Goal: Information Seeking & Learning: Understand process/instructions

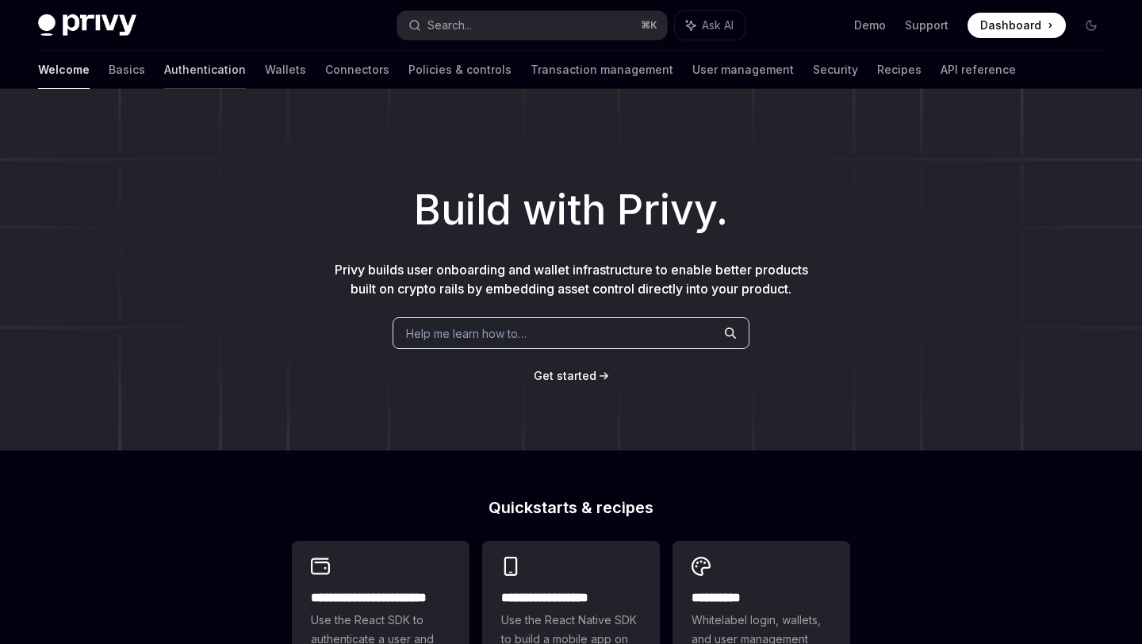
click at [164, 71] on link "Authentication" at bounding box center [205, 70] width 82 height 38
type textarea "*"
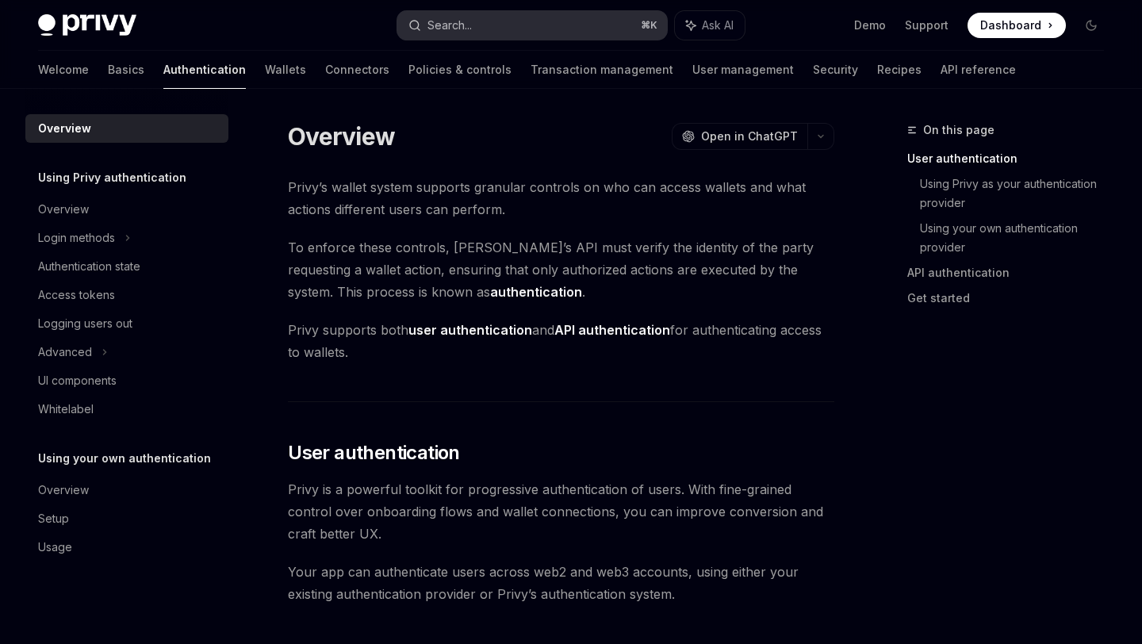
click at [441, 34] on button "Search... ⌘ K" at bounding box center [531, 25] width 269 height 29
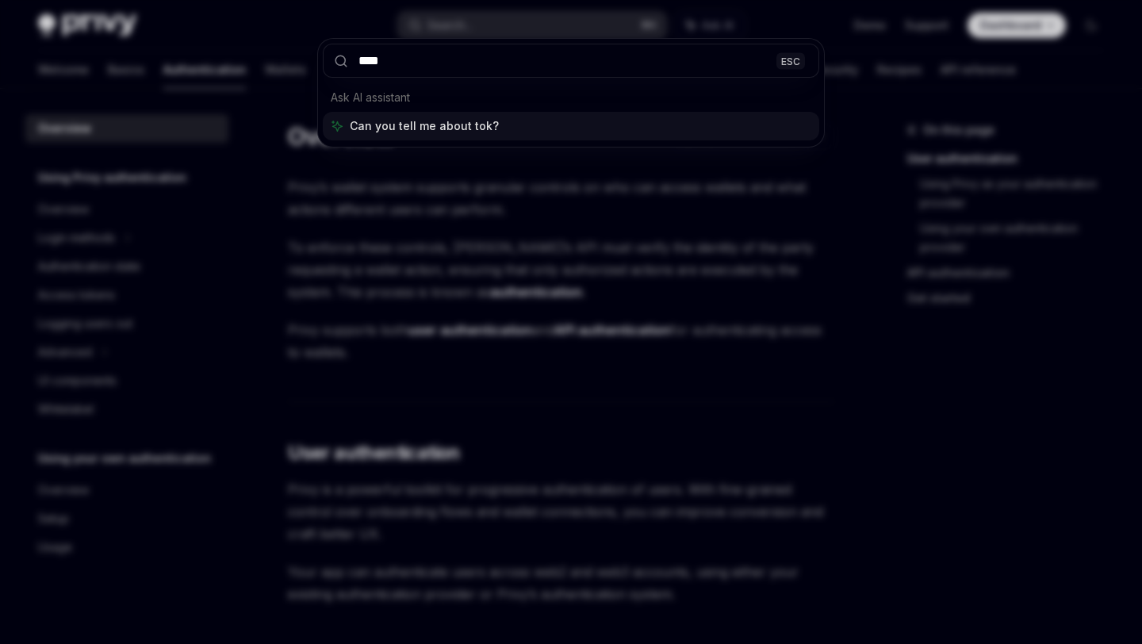
type input "*****"
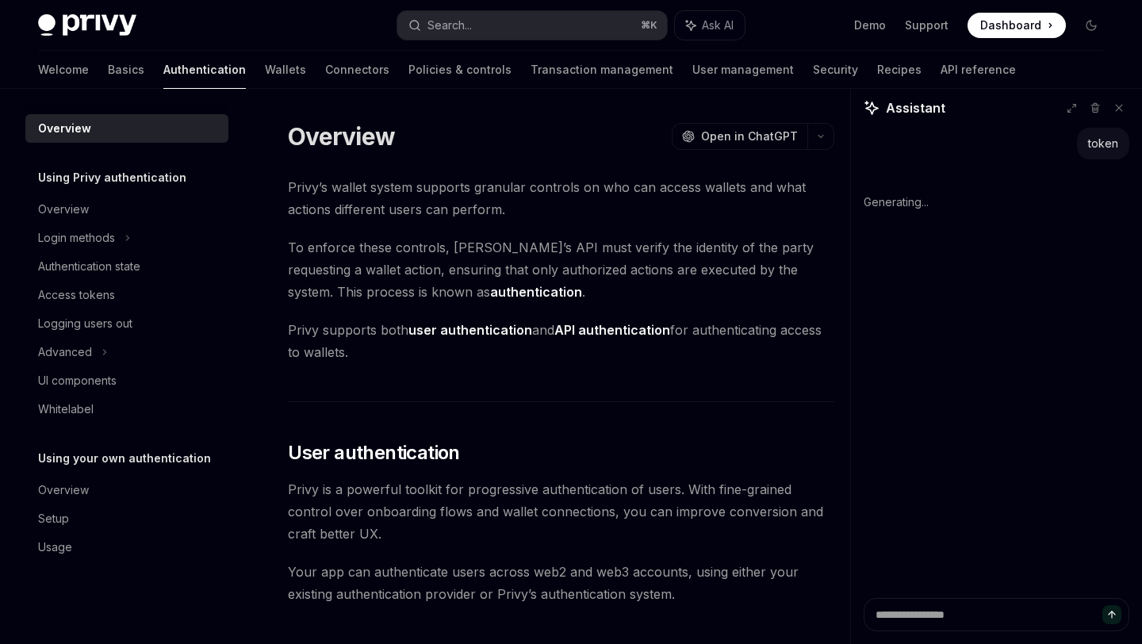
click at [429, 8] on div "Privy Docs home page Search... ⌘ K Ask AI Demo Support Dashboard Dashboard Sear…" at bounding box center [571, 25] width 1066 height 51
type textarea "*"
click at [429, 22] on div "Search..." at bounding box center [449, 25] width 44 height 19
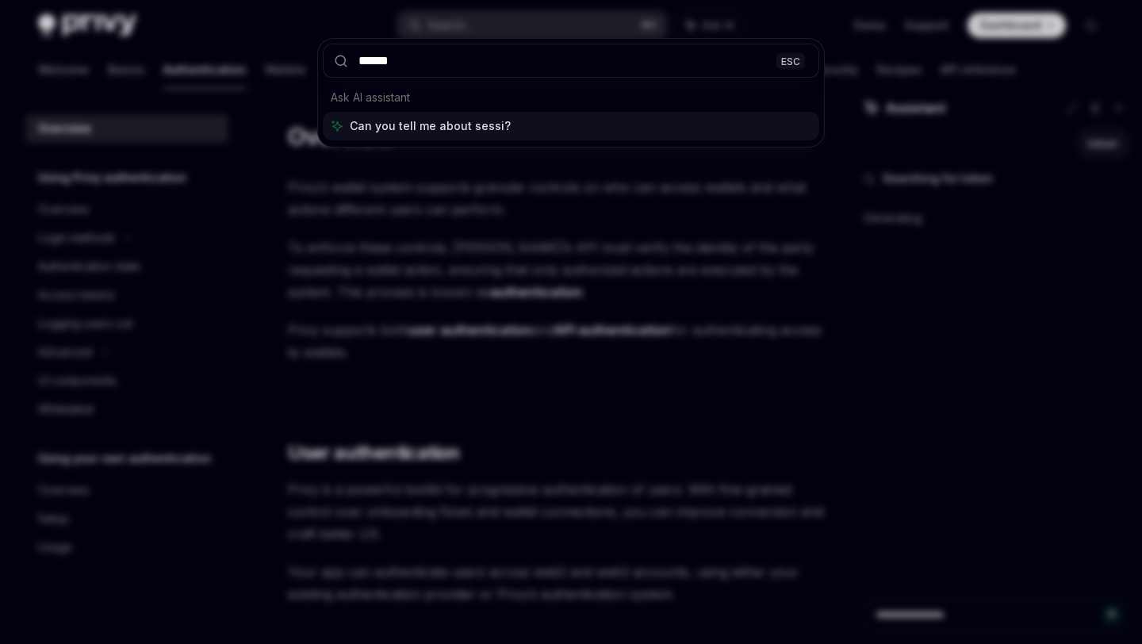
type input "*******"
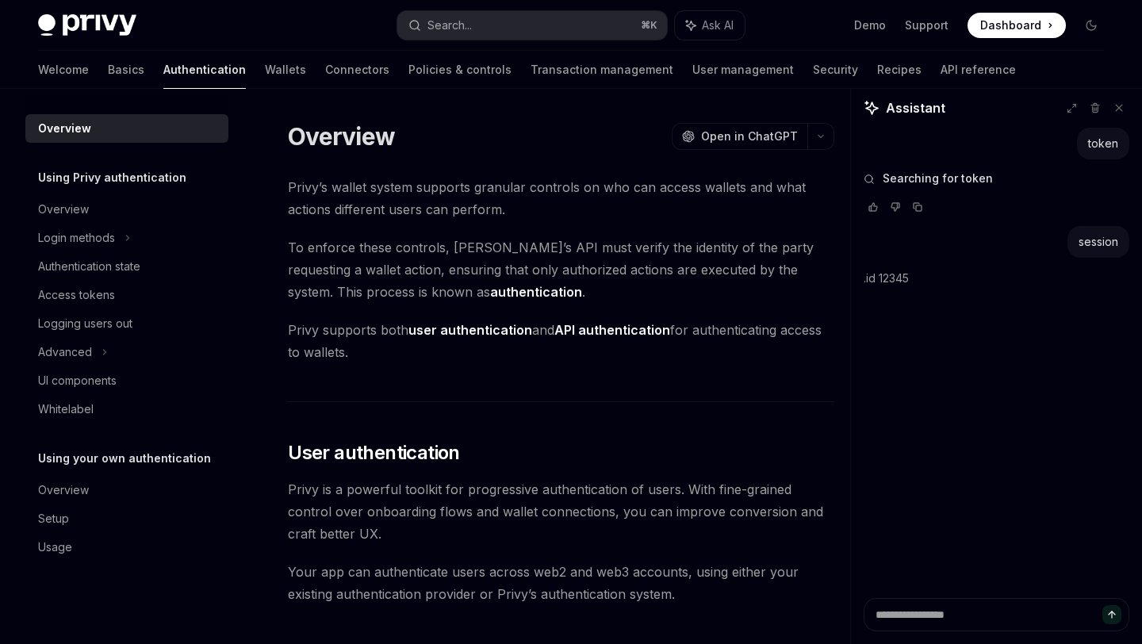
type textarea "*"
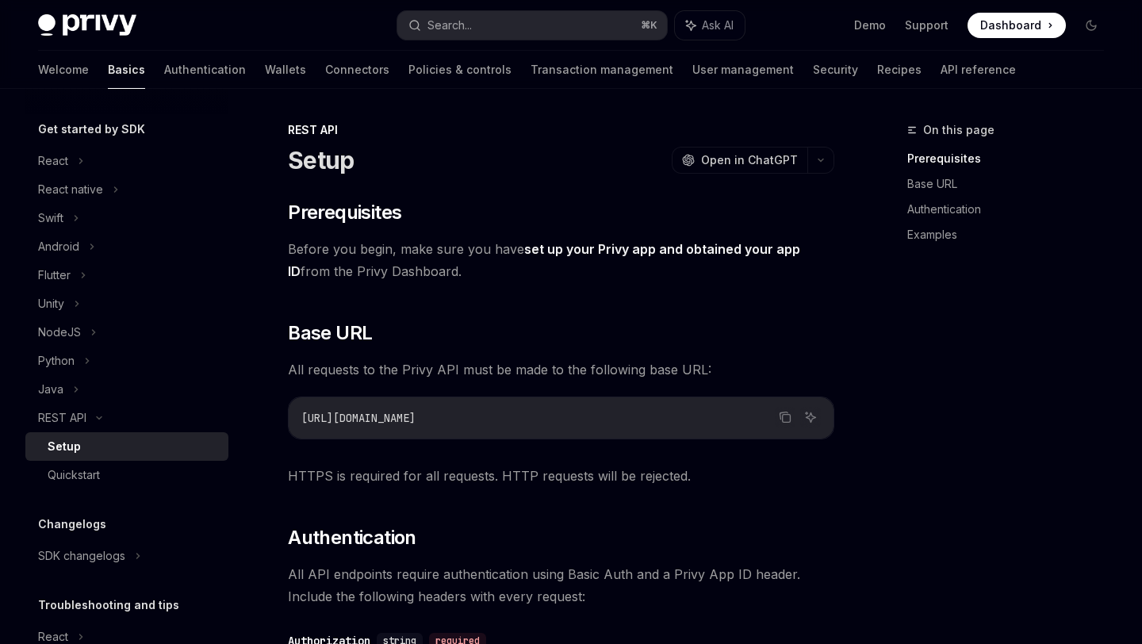
scroll to position [159, 0]
click at [71, 324] on div "NodeJS" at bounding box center [59, 333] width 43 height 19
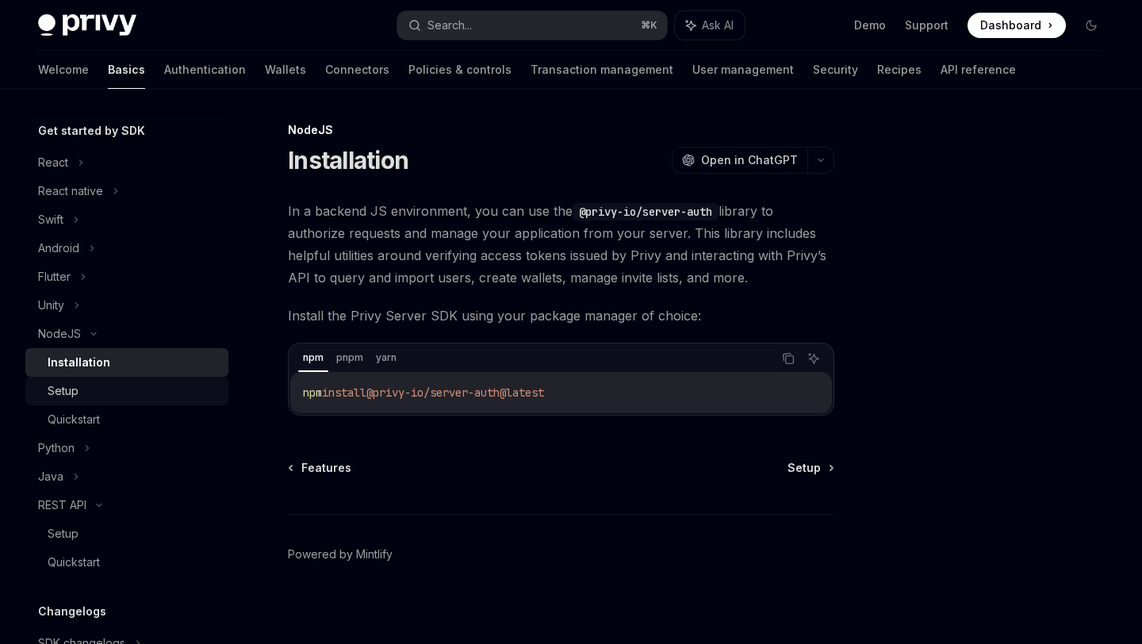
click at [89, 377] on link "Setup" at bounding box center [126, 391] width 203 height 29
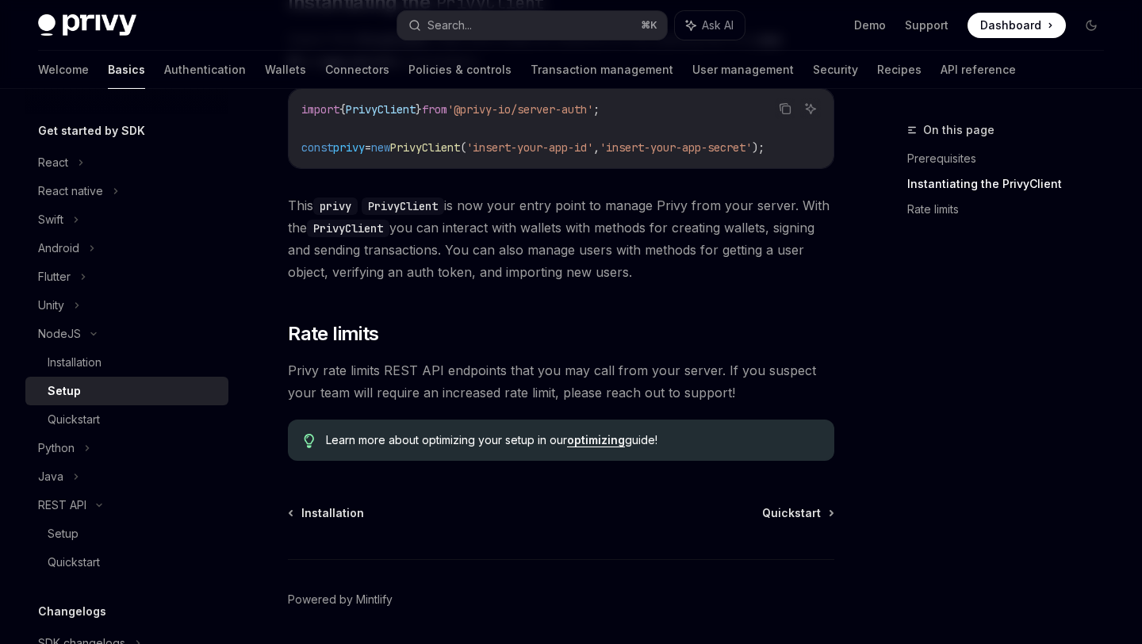
scroll to position [434, 0]
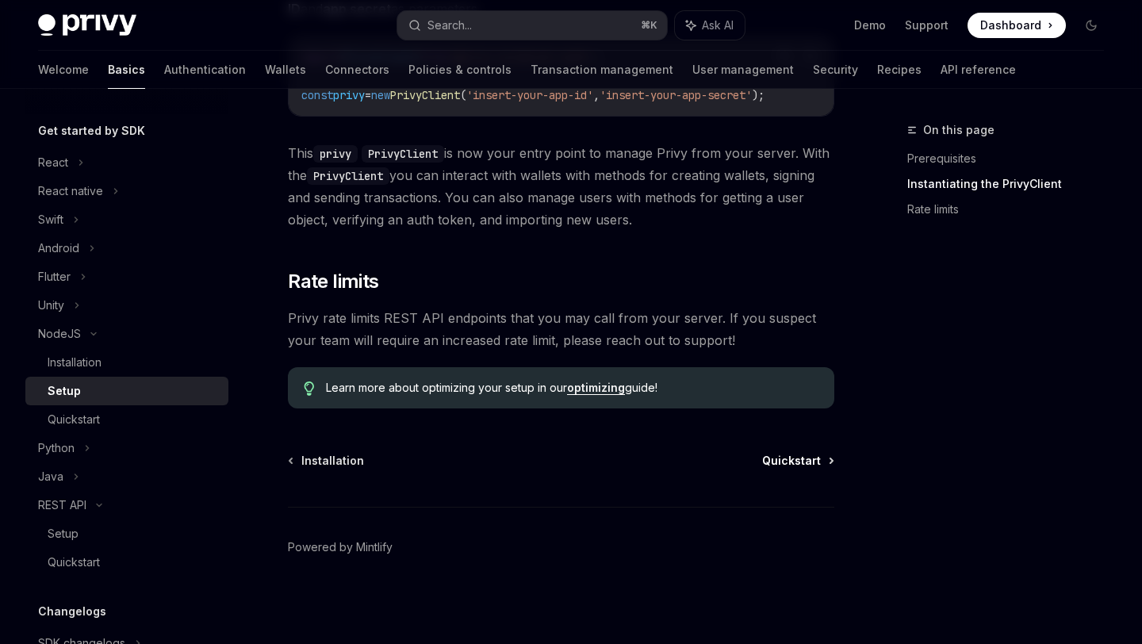
click at [783, 454] on span "Quickstart" at bounding box center [791, 461] width 59 height 16
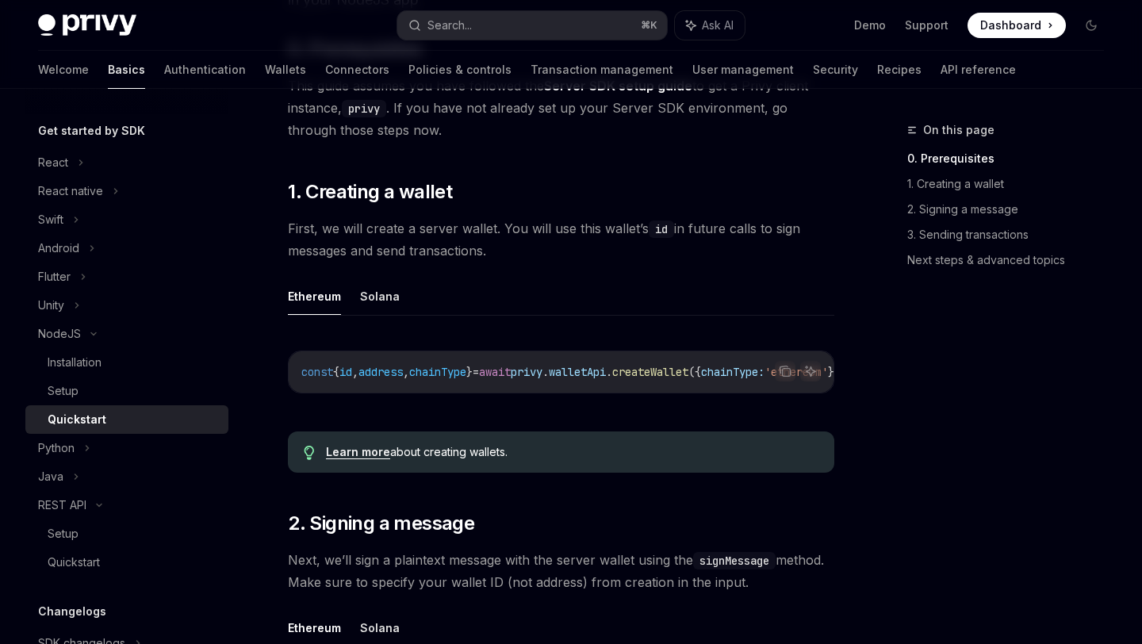
scroll to position [229, 0]
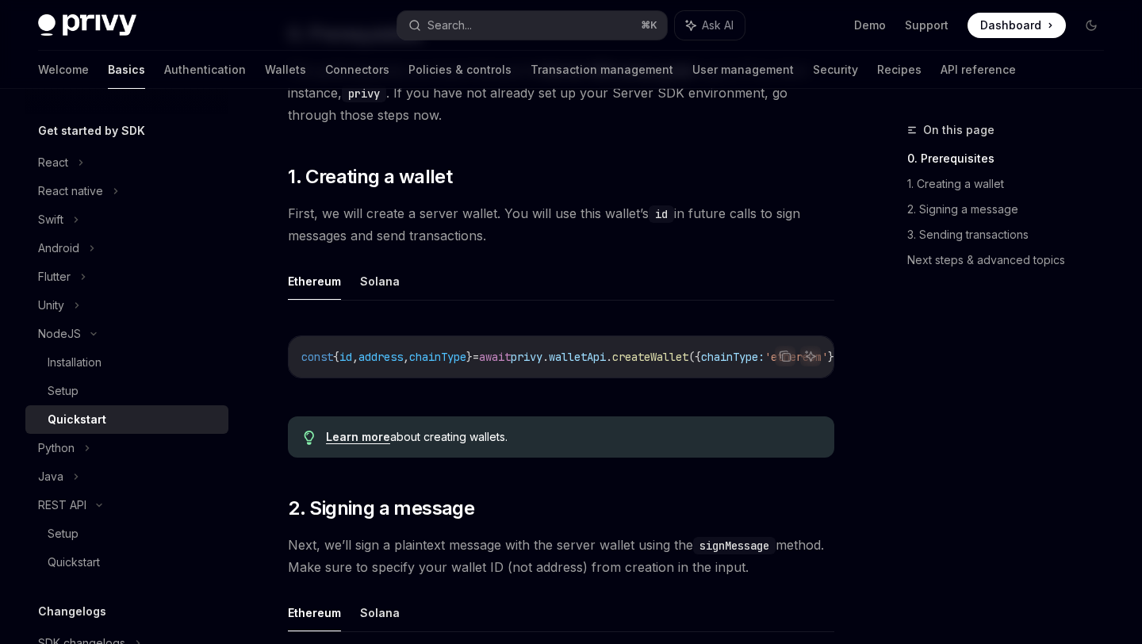
drag, startPoint x: 660, startPoint y: 377, endPoint x: 692, endPoint y: 376, distance: 32.5
click at [692, 376] on div "const { id , address , chainType } = await privy . walletApi . createWallet ({ …" at bounding box center [561, 356] width 545 height 41
drag, startPoint x: 673, startPoint y: 375, endPoint x: 702, endPoint y: 373, distance: 29.4
click at [702, 373] on div "const { id , address , chainType } = await privy . walletApi . createWallet ({ …" at bounding box center [561, 356] width 545 height 41
click at [379, 281] on button "Solana" at bounding box center [380, 280] width 40 height 37
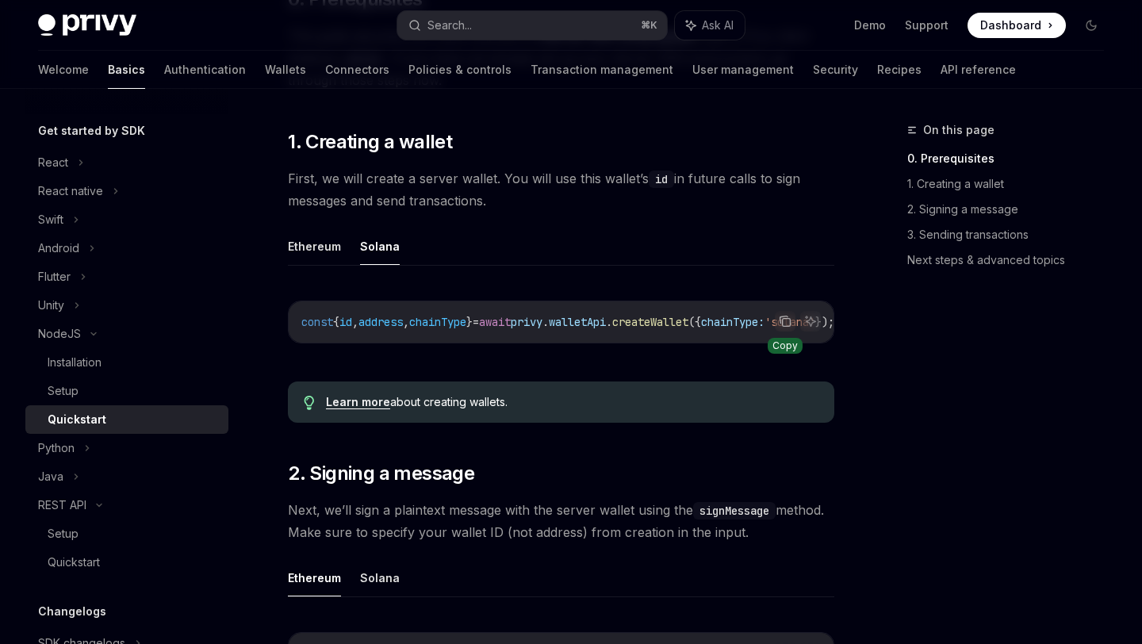
click at [779, 322] on icon "Copy the contents from the code block" at bounding box center [785, 321] width 13 height 13
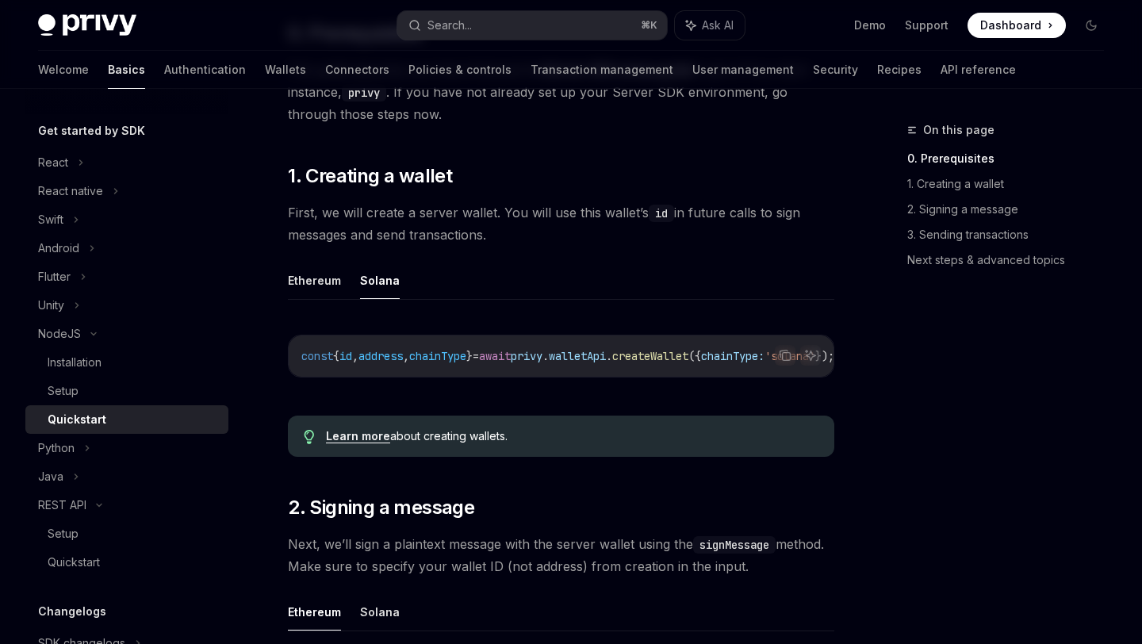
scroll to position [228, 0]
click at [788, 359] on icon "Copy the contents from the code block" at bounding box center [785, 356] width 13 height 13
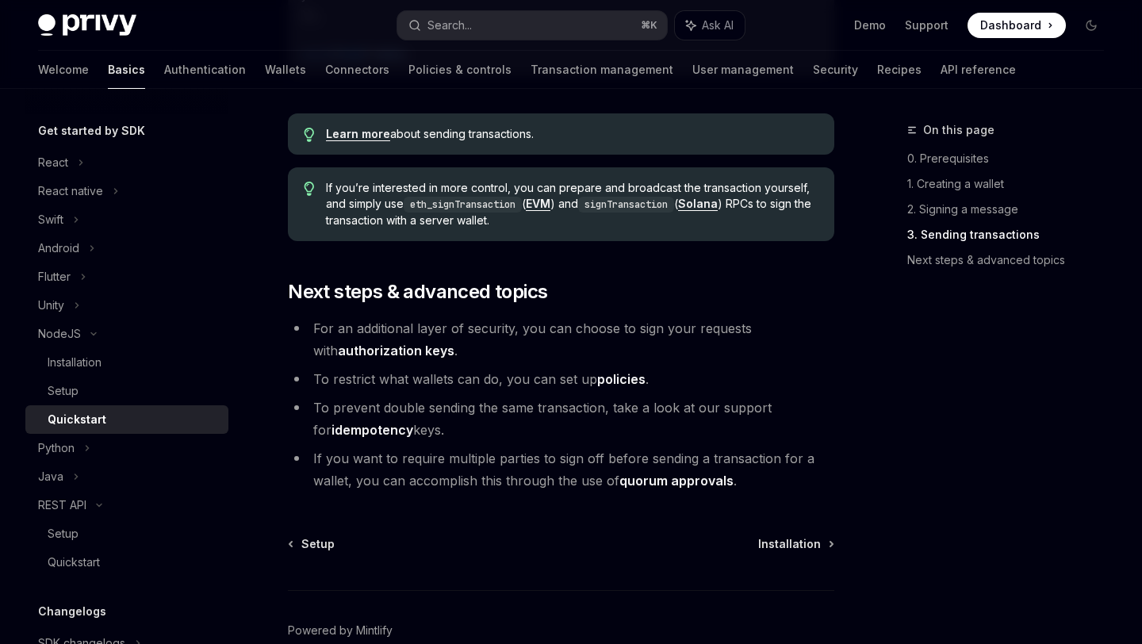
scroll to position [1724, 0]
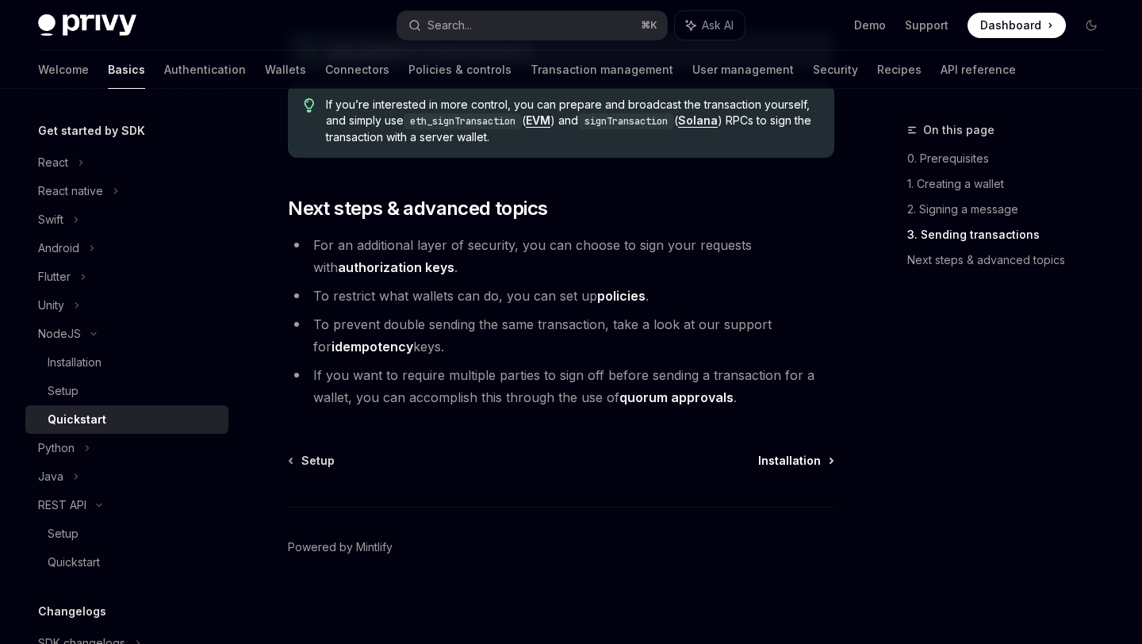
click at [819, 461] on span "Installation" at bounding box center [789, 461] width 63 height 16
type textarea "*"
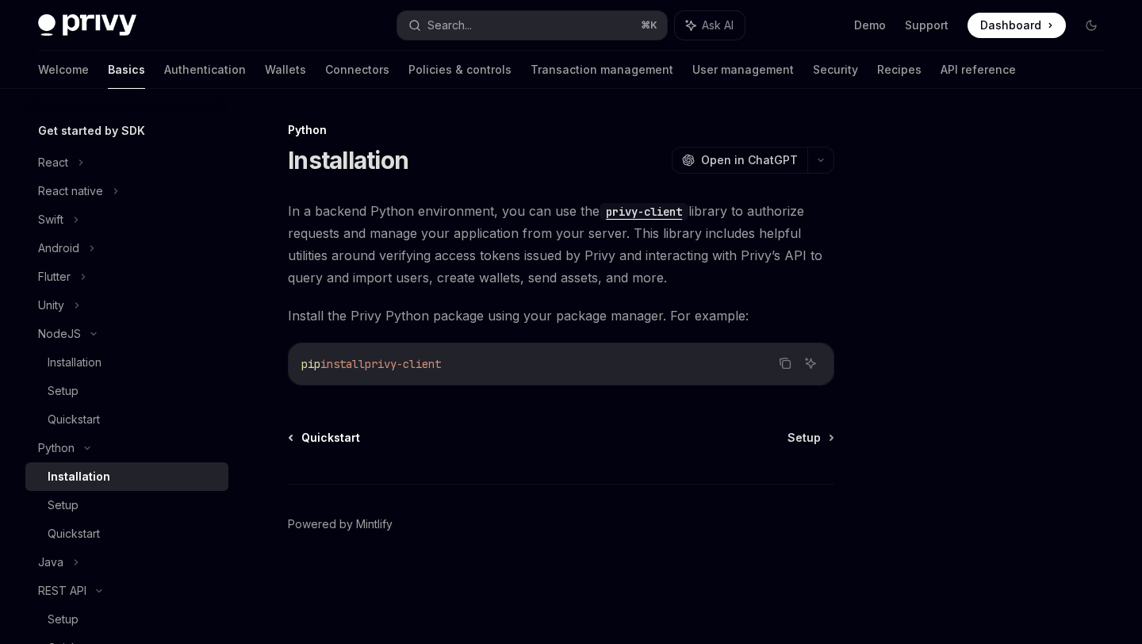
click at [303, 438] on span "Quickstart" at bounding box center [330, 438] width 59 height 16
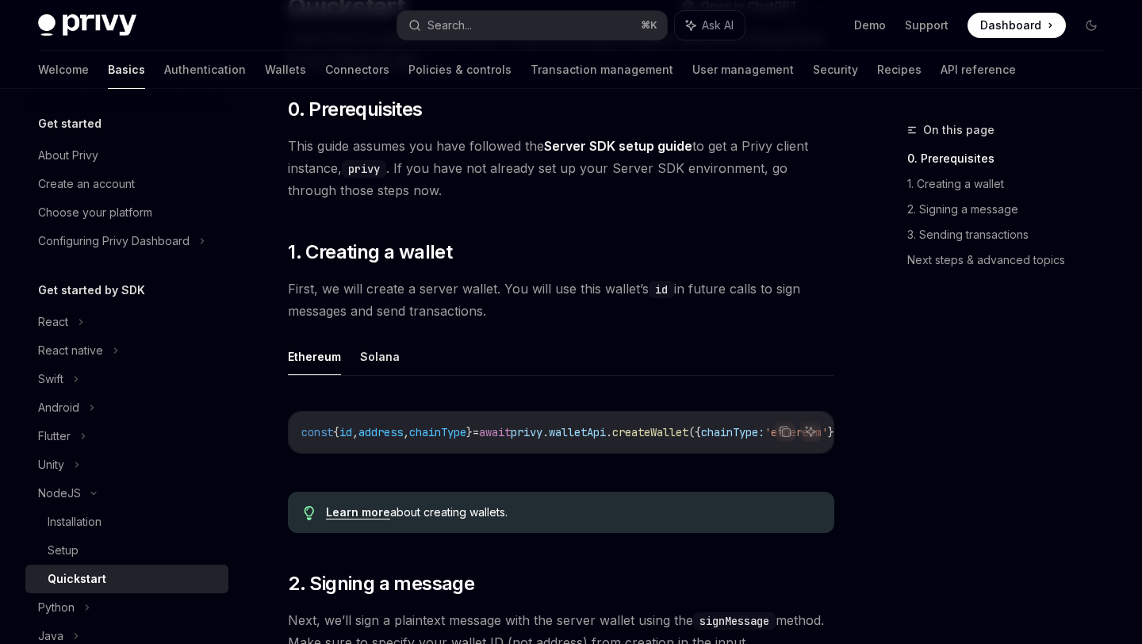
scroll to position [177, 0]
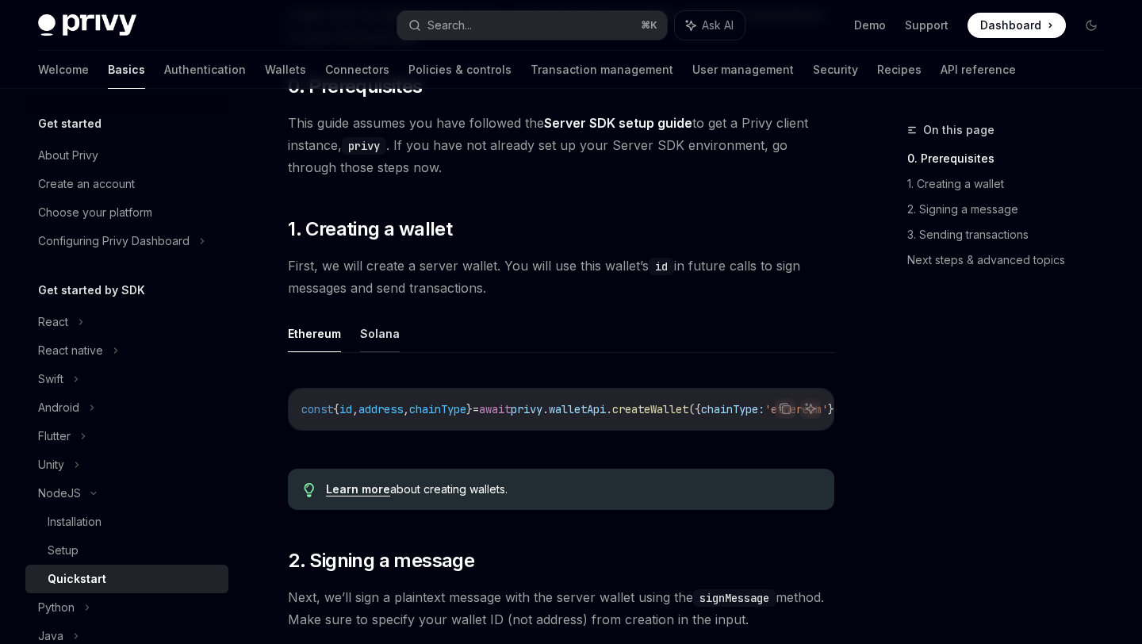
click at [373, 315] on button "Solana" at bounding box center [380, 333] width 40 height 37
click at [373, 330] on button "Solana" at bounding box center [380, 333] width 40 height 37
click at [313, 333] on button "Ethereum" at bounding box center [314, 333] width 53 height 37
click at [373, 327] on button "Solana" at bounding box center [380, 333] width 40 height 37
type textarea "*"
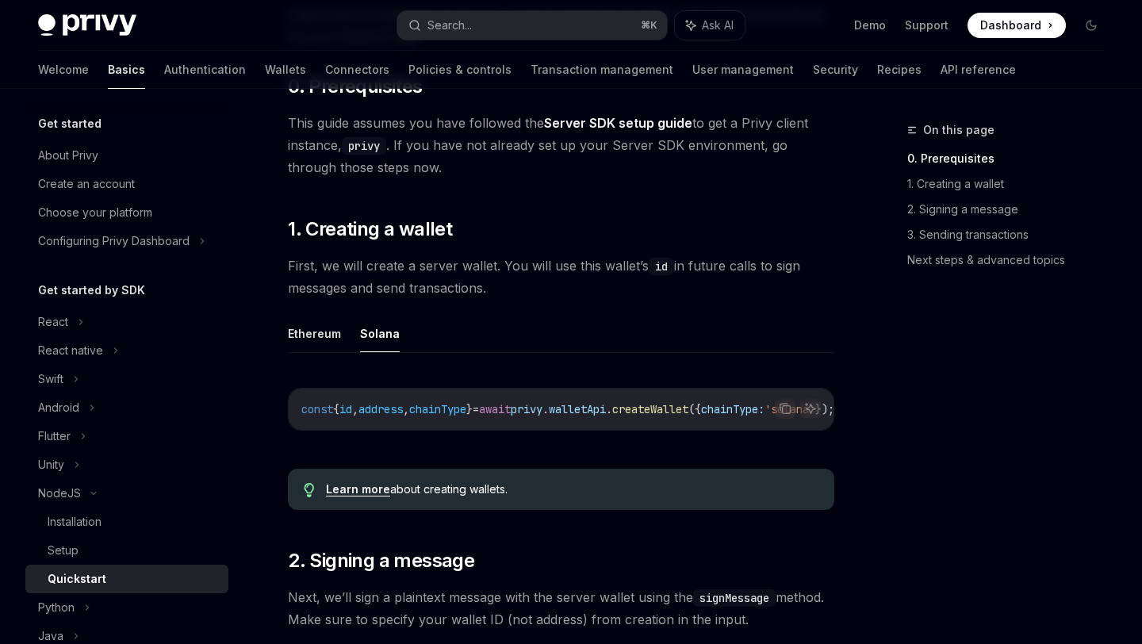
drag, startPoint x: 498, startPoint y: 428, endPoint x: 633, endPoint y: 434, distance: 134.9
click at [641, 430] on div "const { id , address , chainType } = await privy . walletApi . createWallet ({ …" at bounding box center [561, 408] width 545 height 41
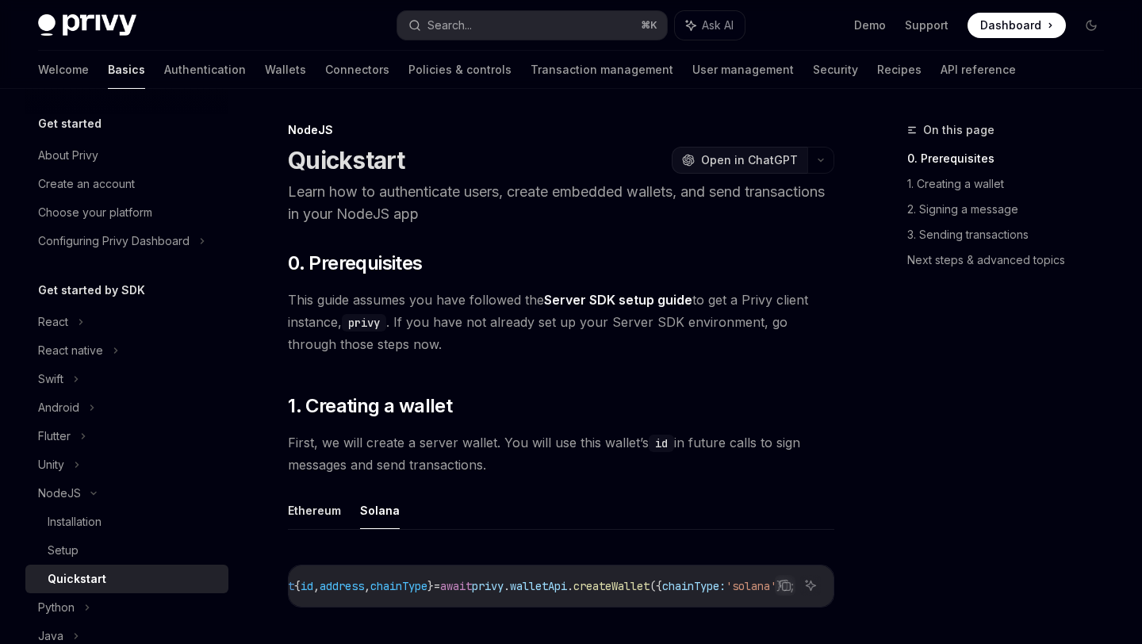
click at [742, 153] on span "Open in ChatGPT" at bounding box center [749, 160] width 97 height 16
